Goal: Information Seeking & Learning: Check status

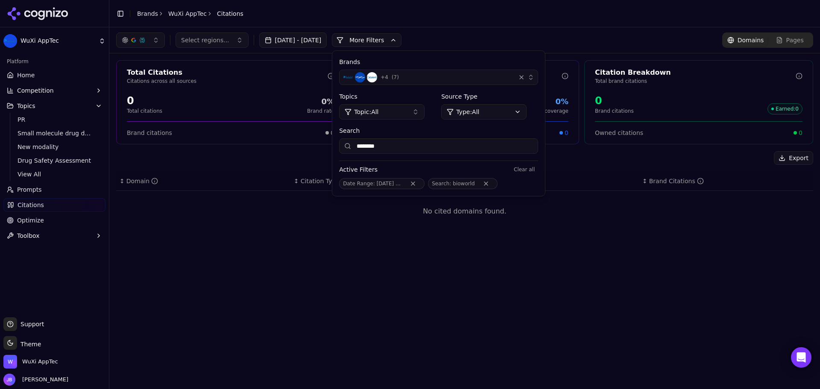
click at [327, 19] on header "Toggle Sidebar Brands WuXi AppTec Citations" at bounding box center [464, 13] width 711 height 27
click at [327, 41] on button "[DATE] - [DATE]" at bounding box center [293, 39] width 68 height 15
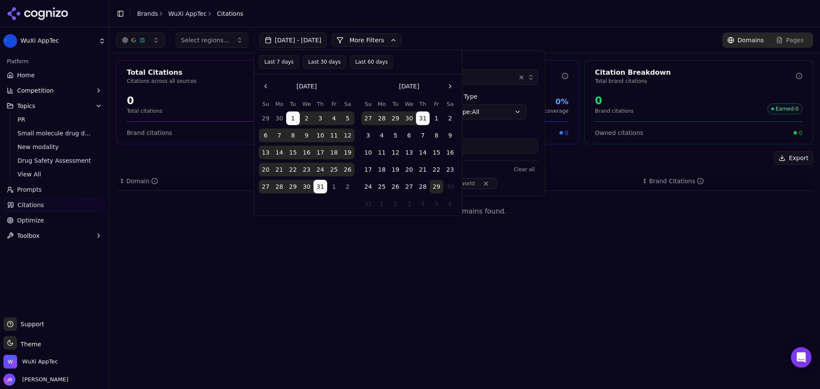
click at [328, 63] on button "Last 30 days" at bounding box center [325, 62] width 44 height 14
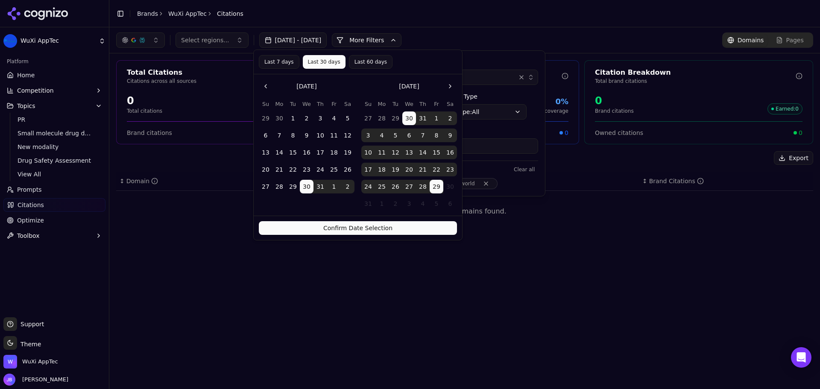
click at [529, 247] on div "Select regions... Jul 01, 2025 - Jul 31, 2025 More More Filters Brands + 4 ( 7 …" at bounding box center [464, 208] width 711 height 362
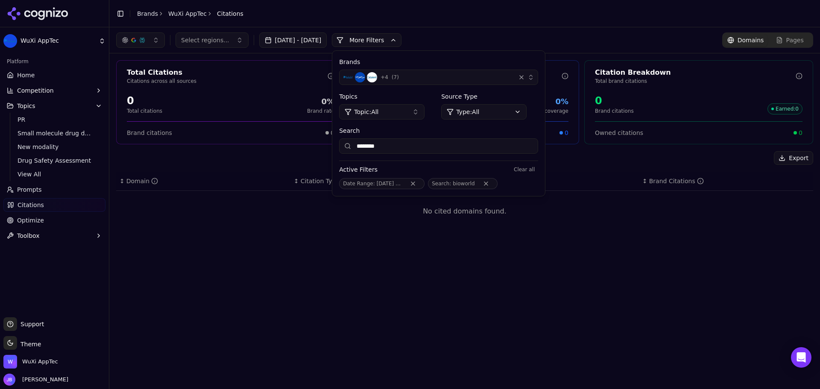
click at [411, 183] on span "Jul 1 - Jul 31" at bounding box center [397, 184] width 40 height 6
click at [421, 183] on button "Remove Date Range filter" at bounding box center [412, 183] width 15 height 7
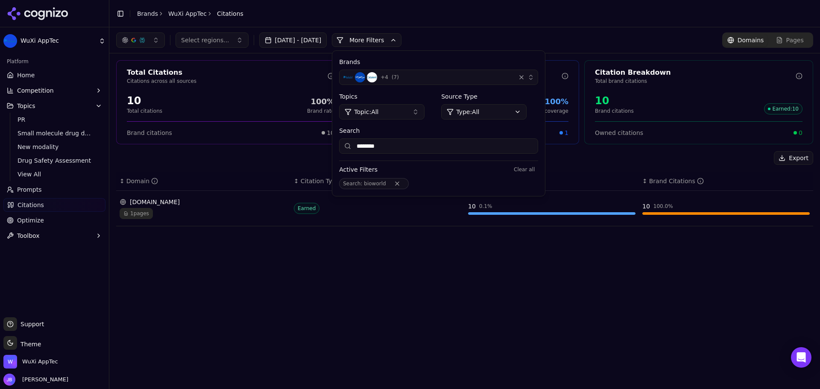
click at [337, 211] on div "Earned" at bounding box center [377, 208] width 167 height 11
click at [243, 205] on div "bioworld.com" at bounding box center [203, 202] width 167 height 9
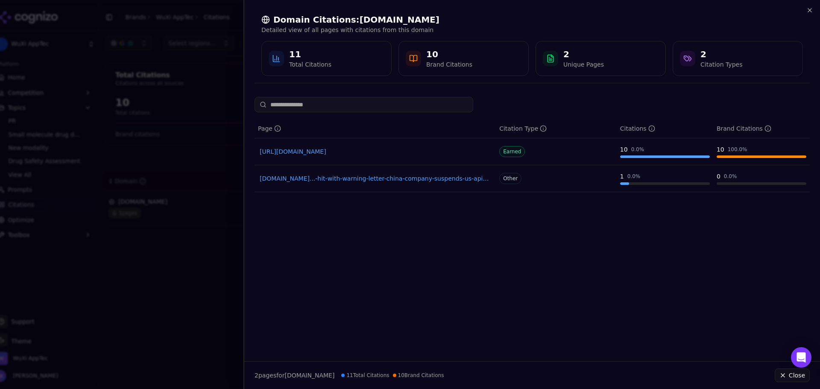
drag, startPoint x: 617, startPoint y: 352, endPoint x: 613, endPoint y: 252, distance: 100.4
click at [617, 352] on div "Page Citation Type Citations Brand Citations https://bioworld.com/wuxi-apptec-a…" at bounding box center [532, 226] width 576 height 258
click at [359, 149] on link "https://bioworld.com/wuxi-apptec-aug-25" at bounding box center [375, 151] width 231 height 9
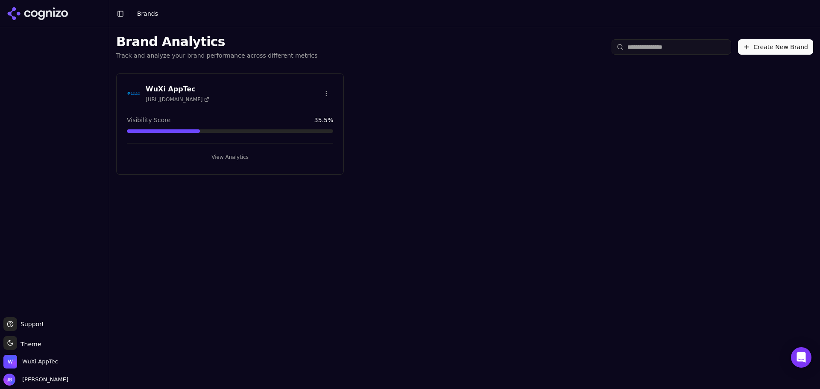
click at [230, 158] on button "View Analytics" at bounding box center [230, 157] width 206 height 14
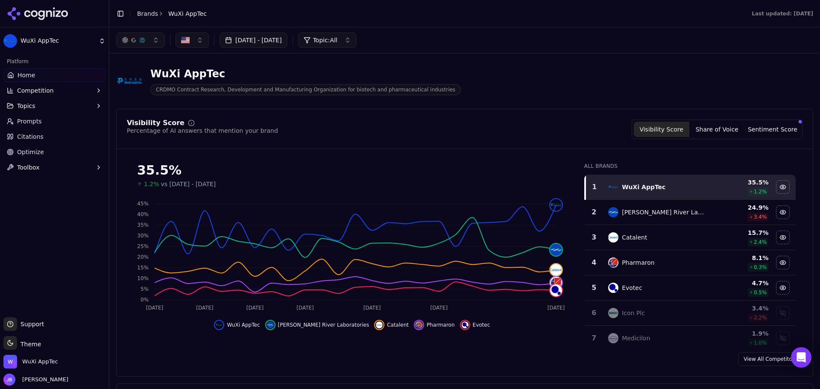
click at [270, 38] on button "[DATE] - [DATE]" at bounding box center [253, 39] width 68 height 15
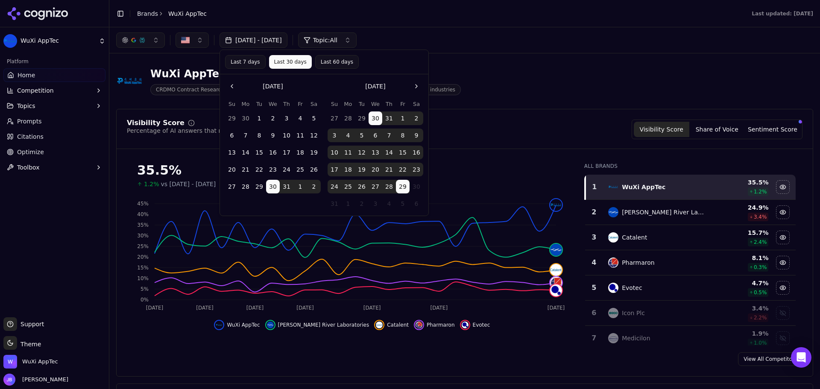
click at [260, 114] on button "1" at bounding box center [259, 118] width 14 height 14
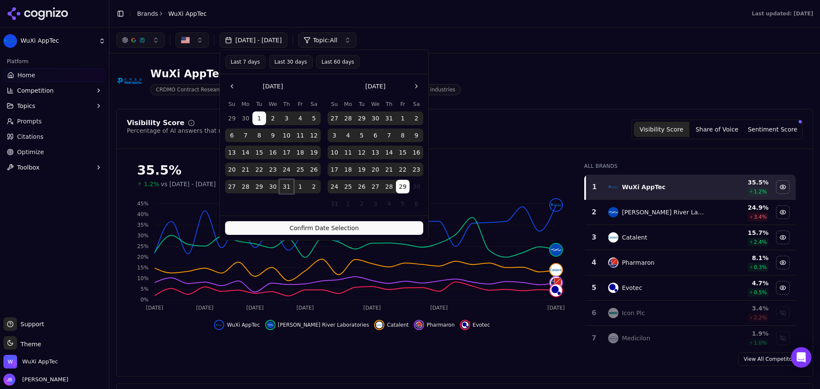
click at [287, 184] on button "31" at bounding box center [287, 187] width 14 height 14
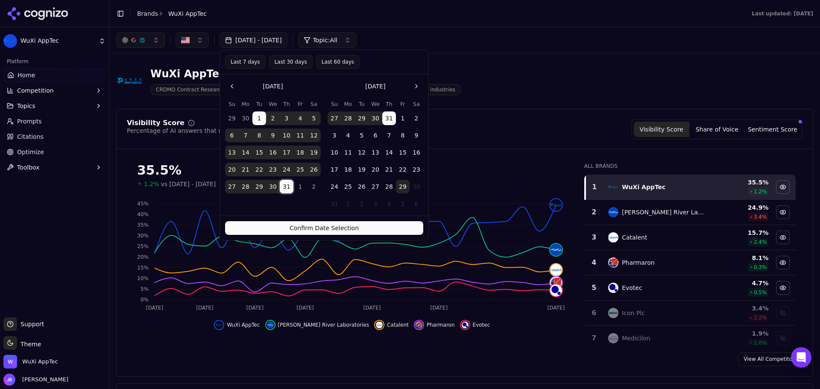
click at [322, 225] on button "Confirm Date Selection" at bounding box center [324, 228] width 198 height 14
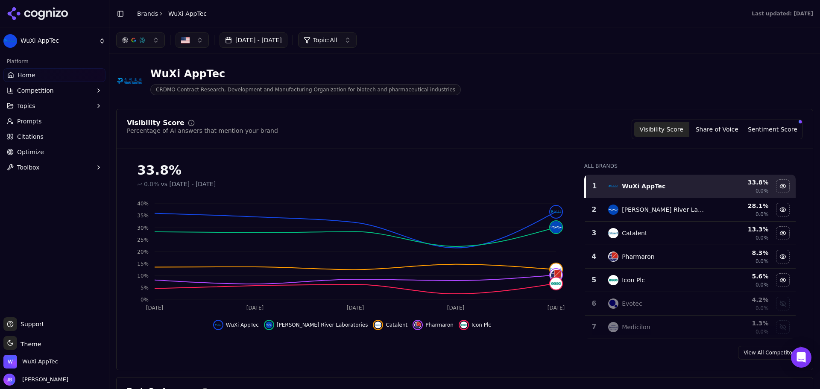
click at [137, 108] on header "WuXi AppTec CRDMO Contract Research, Development and Manufacturing Organization…" at bounding box center [464, 84] width 697 height 49
click at [716, 130] on button "Share of Voice" at bounding box center [717, 129] width 56 height 15
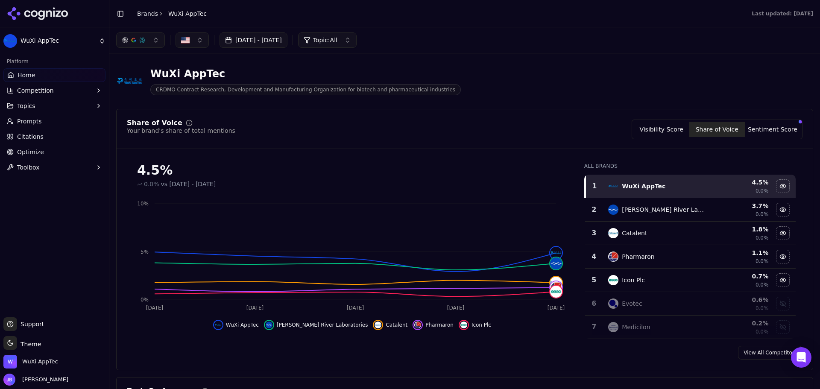
click at [769, 133] on button "Sentiment Score" at bounding box center [773, 129] width 56 height 15
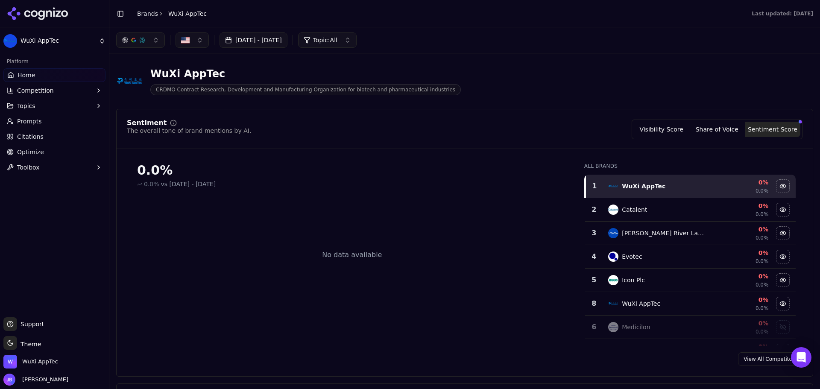
click at [675, 129] on button "Visibility Score" at bounding box center [662, 129] width 56 height 15
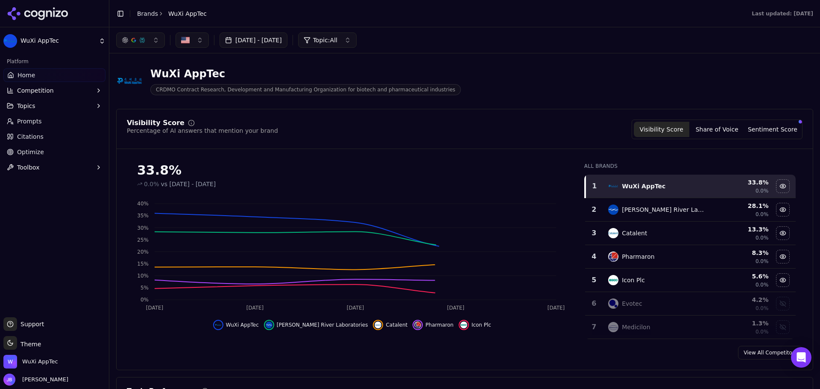
click at [261, 40] on button "[DATE] - [DATE]" at bounding box center [253, 39] width 68 height 15
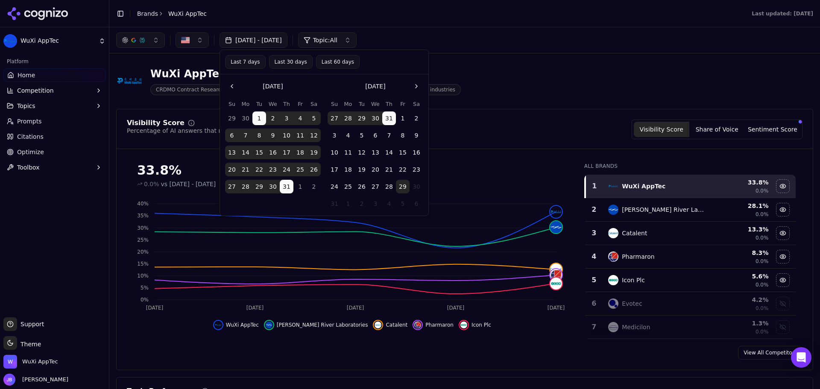
click at [402, 116] on button "1" at bounding box center [403, 118] width 14 height 14
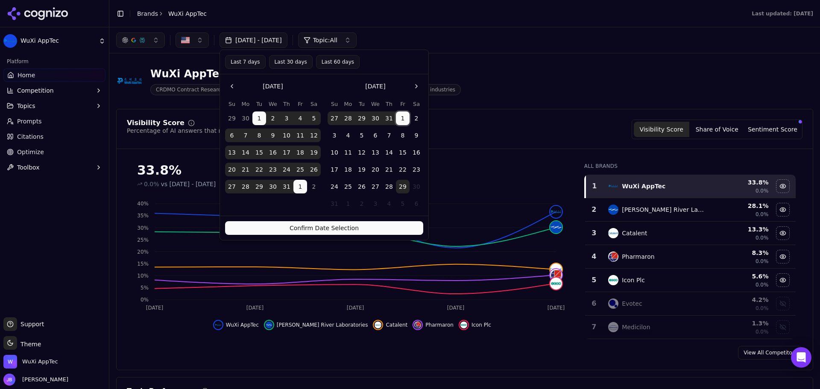
click at [400, 186] on button "29" at bounding box center [403, 187] width 14 height 14
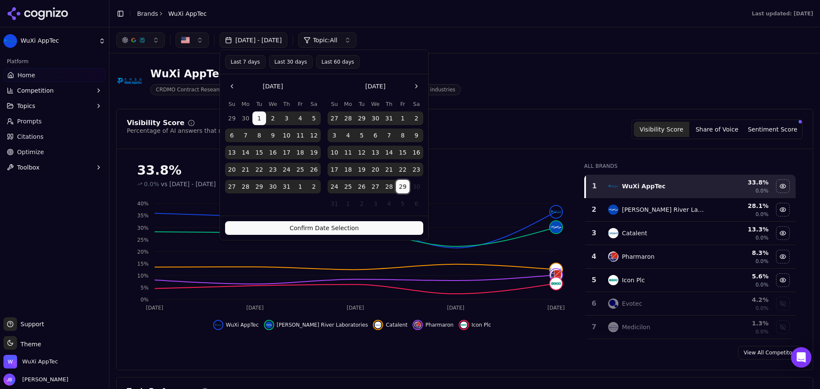
click at [384, 231] on button "Confirm Date Selection" at bounding box center [324, 228] width 198 height 14
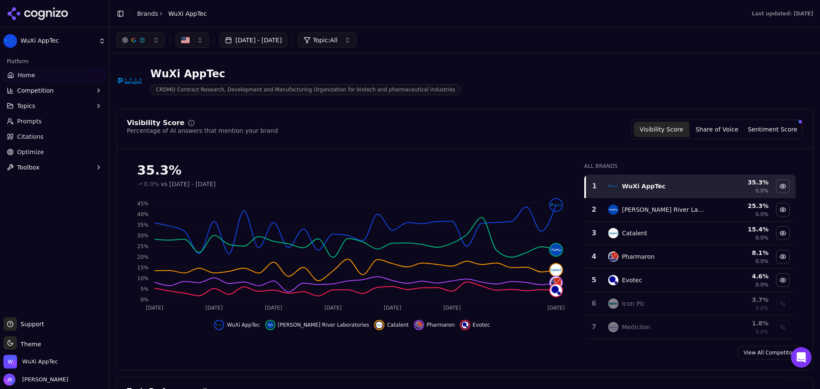
click at [705, 132] on button "Share of Voice" at bounding box center [717, 129] width 56 height 15
